Goal: Task Accomplishment & Management: Use online tool/utility

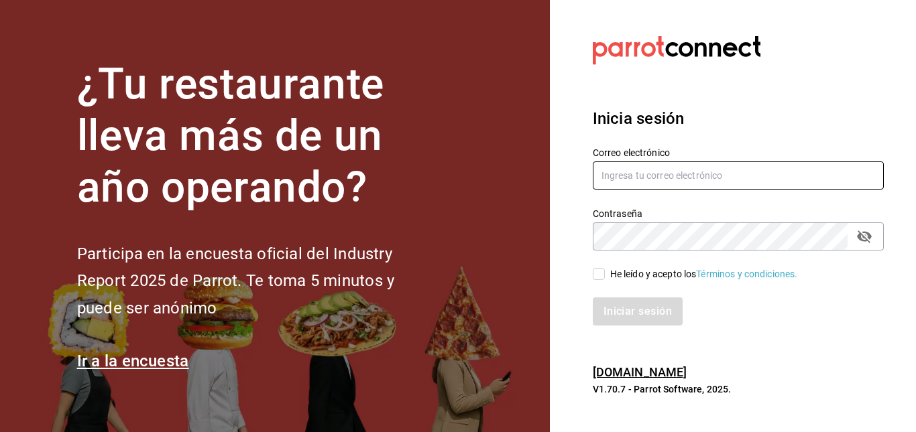
type input "[EMAIL_ADDRESS][DOMAIN_NAME]"
click at [602, 277] on input "He leído y acepto los Términos y condiciones." at bounding box center [599, 274] width 12 height 12
checkbox input "true"
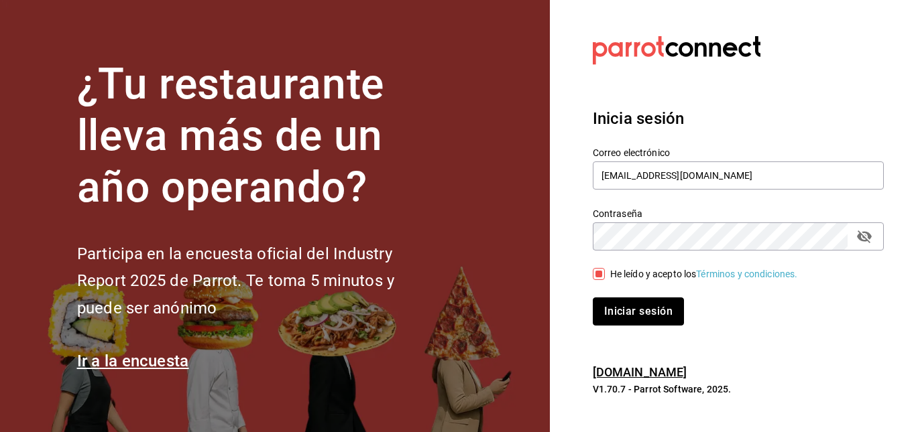
drag, startPoint x: 609, startPoint y: 298, endPoint x: 603, endPoint y: 307, distance: 10.2
click at [603, 307] on button "Iniciar sesión" at bounding box center [638, 312] width 91 height 28
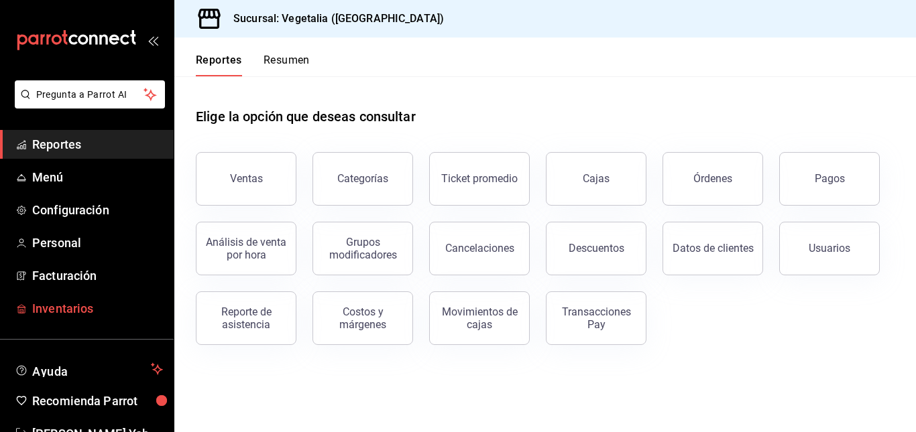
click at [72, 298] on link "Inventarios" at bounding box center [87, 308] width 174 height 29
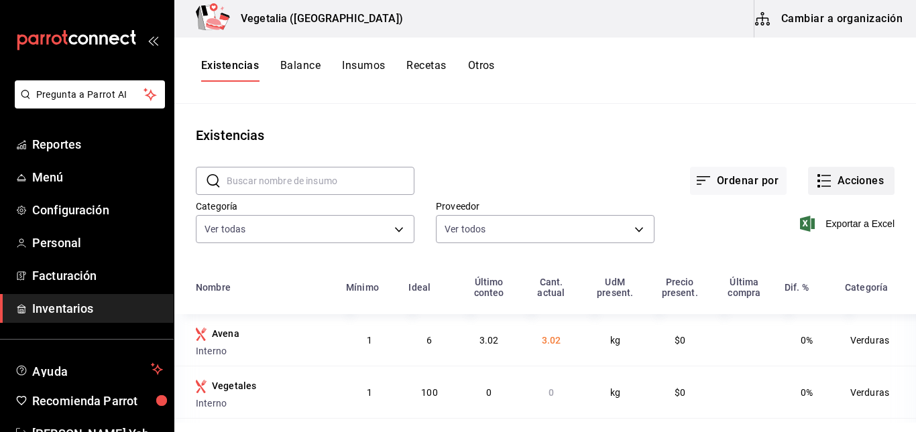
click at [832, 185] on button "Acciones" at bounding box center [851, 181] width 86 height 28
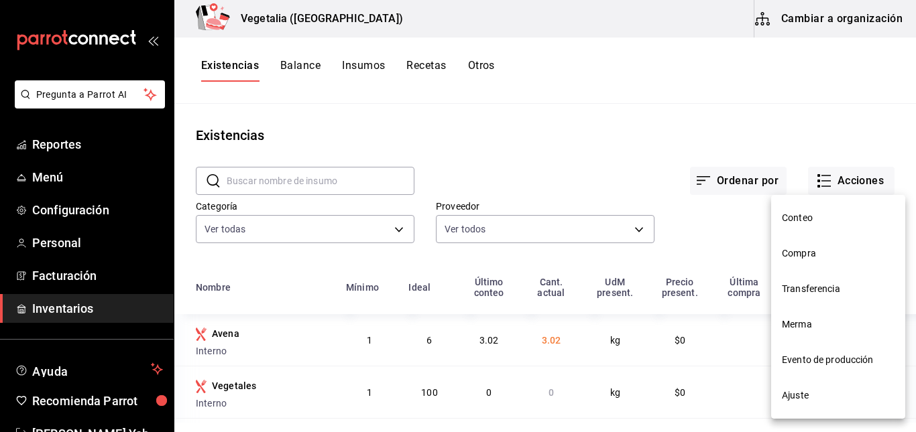
click at [815, 220] on span "Conteo" at bounding box center [838, 218] width 113 height 14
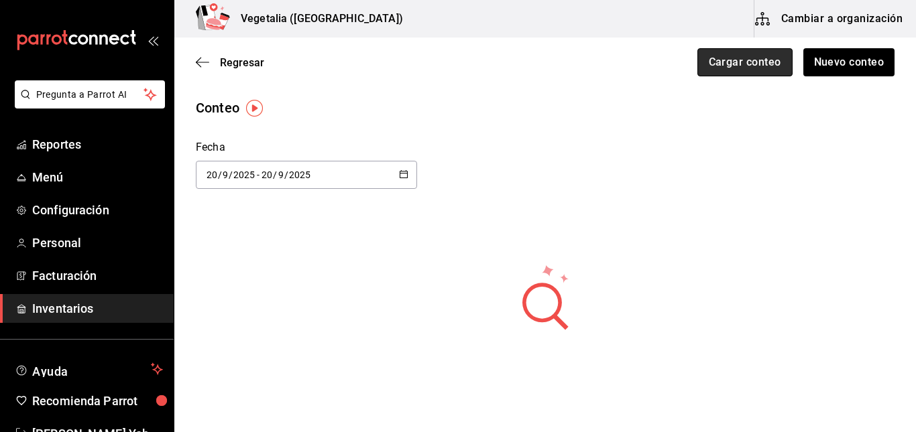
click at [734, 56] on button "Cargar conteo" at bounding box center [744, 62] width 95 height 28
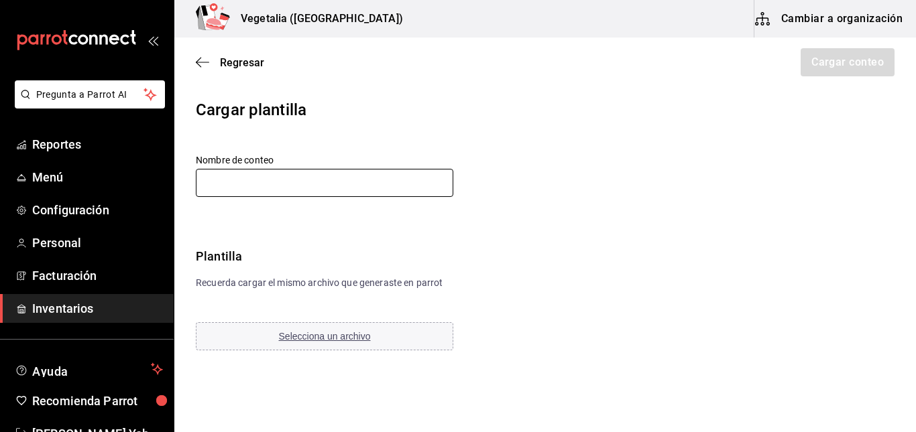
click at [302, 193] on input "text" at bounding box center [324, 183] width 257 height 28
click at [260, 182] on input "inventario 31/08" at bounding box center [324, 183] width 257 height 28
type input "inventario 20/09"
click at [343, 345] on button "Selecciona un archivo" at bounding box center [324, 337] width 257 height 28
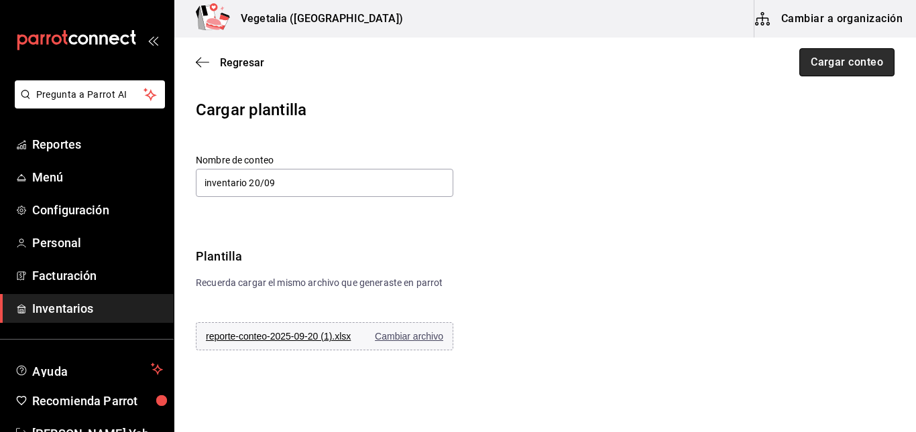
click at [846, 64] on button "Cargar conteo" at bounding box center [846, 62] width 95 height 28
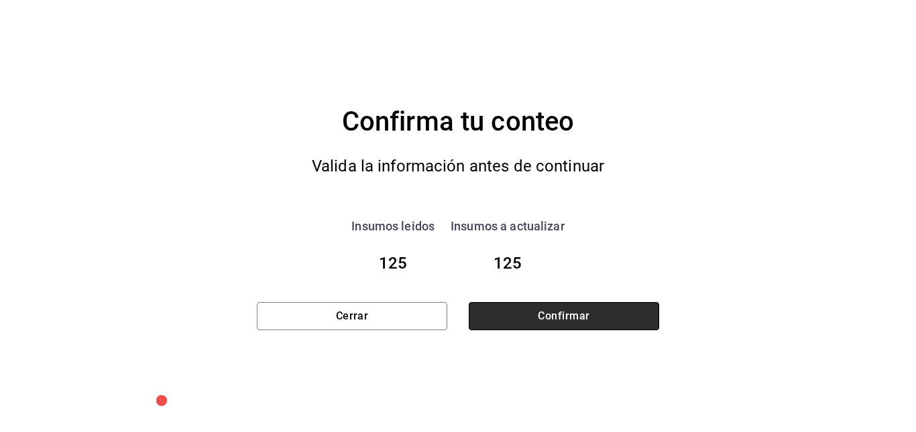
click at [529, 313] on button "Confirmar" at bounding box center [564, 316] width 190 height 28
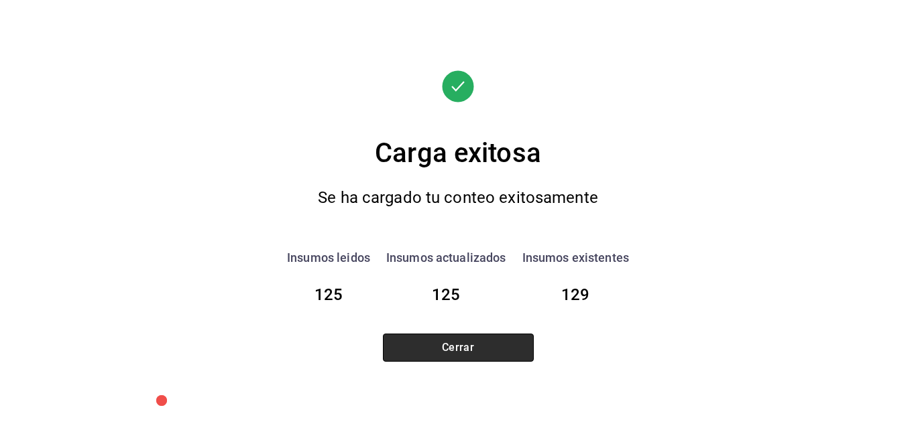
click at [505, 343] on button "Cerrar" at bounding box center [458, 348] width 151 height 28
